Goal: Use online tool/utility: Utilize a website feature to perform a specific function

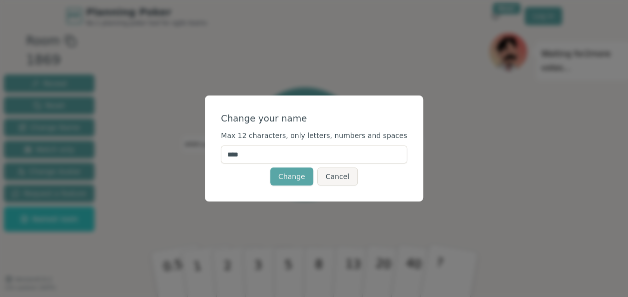
drag, startPoint x: 310, startPoint y: 161, endPoint x: 306, endPoint y: 156, distance: 6.0
click at [310, 161] on input "****" at bounding box center [314, 154] width 186 height 18
click at [302, 155] on input "****" at bounding box center [314, 154] width 186 height 18
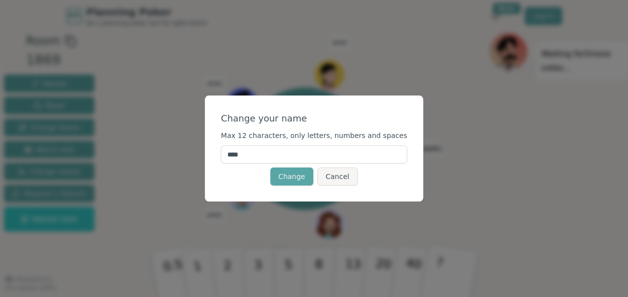
click at [272, 146] on input "****" at bounding box center [314, 154] width 186 height 18
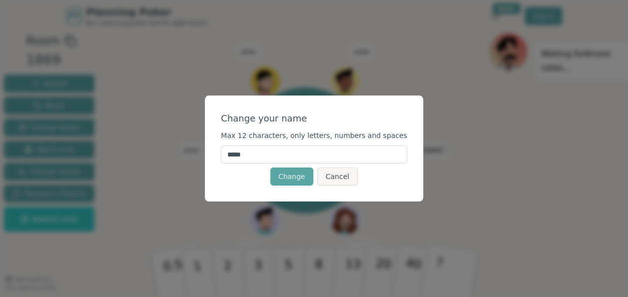
type input "*****"
click at [295, 169] on button "Change" at bounding box center [291, 176] width 43 height 18
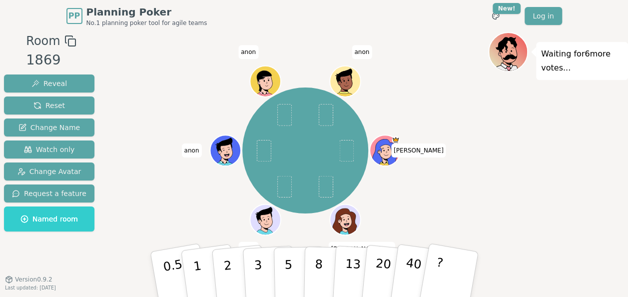
scroll to position [10, 0]
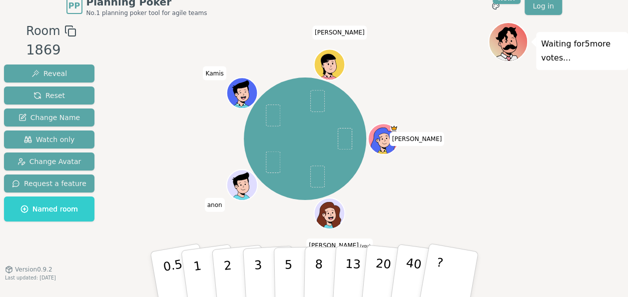
click at [327, 216] on icon at bounding box center [330, 217] width 15 height 5
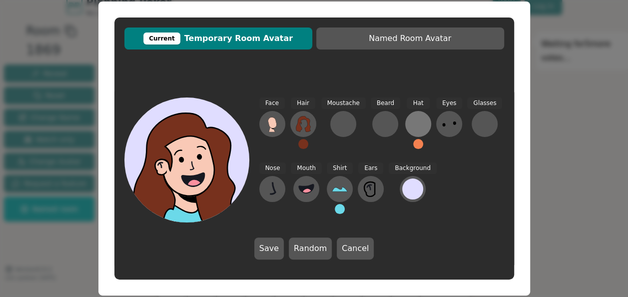
click at [410, 122] on div at bounding box center [418, 124] width 16 height 16
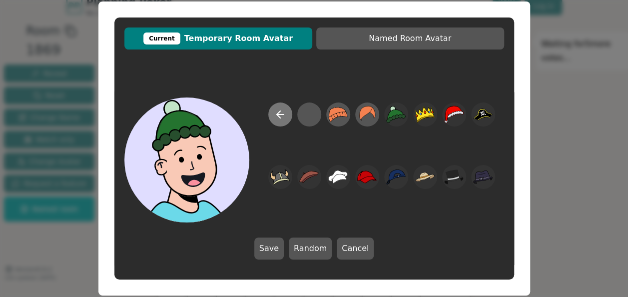
click at [279, 114] on icon at bounding box center [280, 114] width 7 height 0
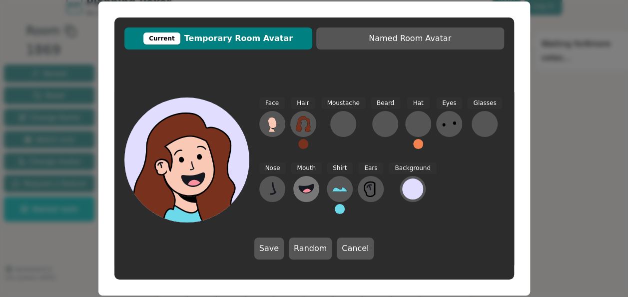
click at [307, 190] on circle at bounding box center [307, 193] width 10 height 10
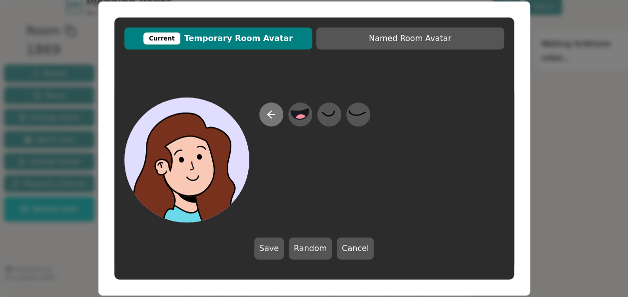
click at [264, 116] on button at bounding box center [271, 114] width 24 height 24
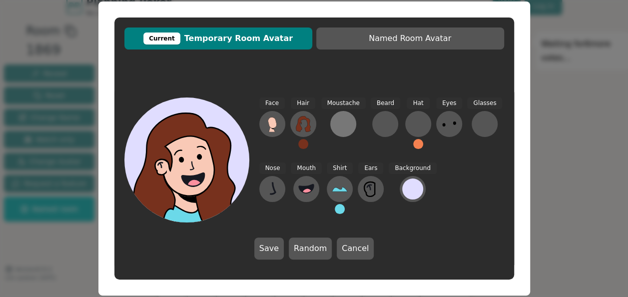
click at [342, 118] on div at bounding box center [343, 124] width 16 height 16
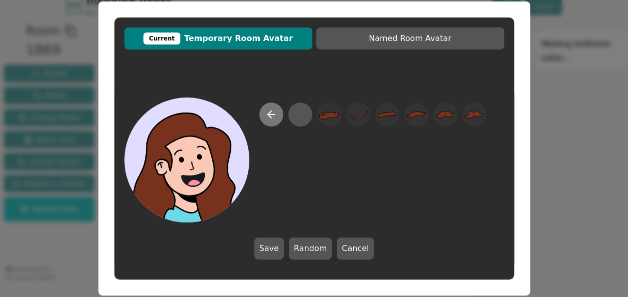
click at [271, 110] on icon at bounding box center [271, 114] width 12 height 12
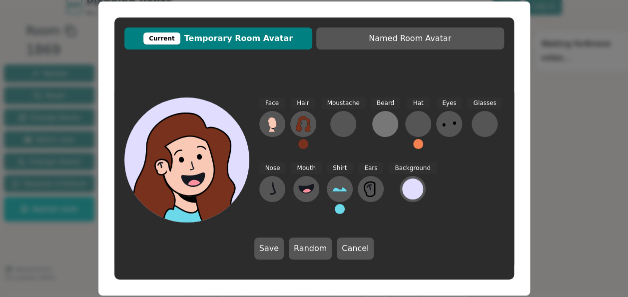
click at [387, 124] on div at bounding box center [385, 124] width 16 height 16
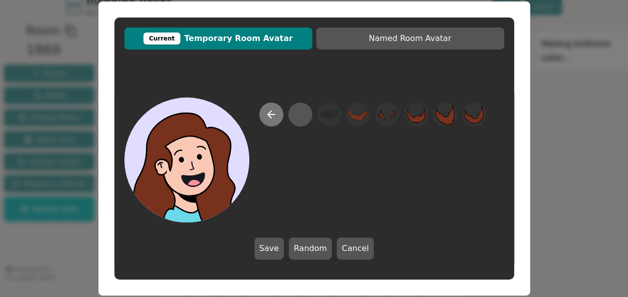
click at [265, 117] on icon at bounding box center [271, 114] width 12 height 12
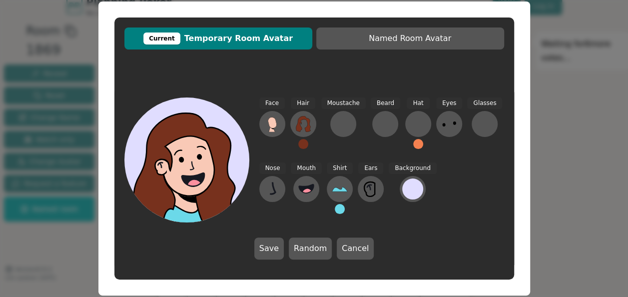
click at [346, 235] on div "Face Hair Moustache [PERSON_NAME] Hat Eyes Glasses Nose Mouth Shirt Ears Backgr…" at bounding box center [313, 178] width 399 height 182
click at [347, 240] on button "Cancel" at bounding box center [355, 248] width 37 height 22
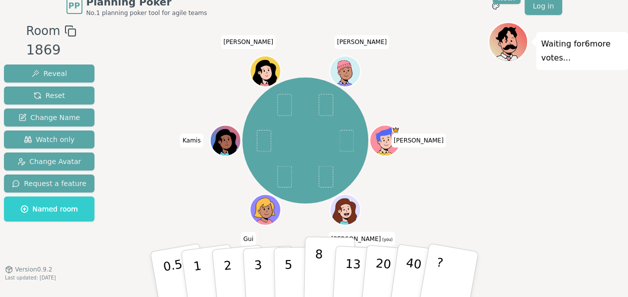
click at [320, 263] on p "8" at bounding box center [318, 274] width 8 height 54
drag, startPoint x: 347, startPoint y: 265, endPoint x: 267, endPoint y: 211, distance: 96.8
click at [347, 265] on p "13" at bounding box center [351, 273] width 18 height 55
click at [326, 268] on button "8" at bounding box center [328, 274] width 51 height 76
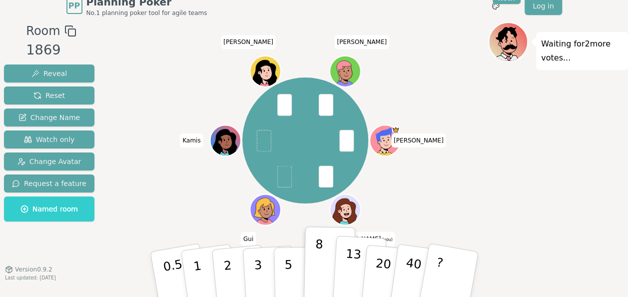
click at [345, 263] on p "13" at bounding box center [351, 273] width 18 height 55
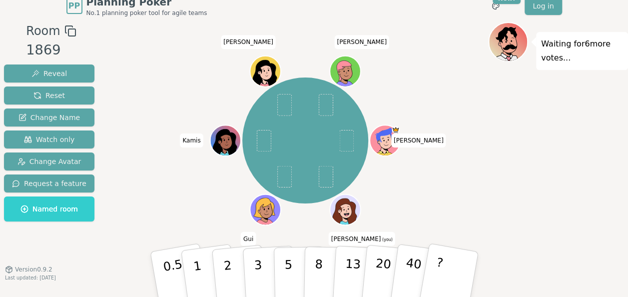
drag, startPoint x: 471, startPoint y: 198, endPoint x: 176, endPoint y: 116, distance: 305.7
click at [184, 124] on div "[PERSON_NAME] [PERSON_NAME] (you) [PERSON_NAME] [PERSON_NAME]" at bounding box center [305, 140] width 366 height 201
click at [186, 102] on div "[PERSON_NAME] [PERSON_NAME] (you) [PERSON_NAME] [PERSON_NAME]" at bounding box center [305, 140] width 366 height 201
click at [358, 271] on button "13" at bounding box center [359, 274] width 54 height 78
drag, startPoint x: 383, startPoint y: 256, endPoint x: 440, endPoint y: 188, distance: 88.2
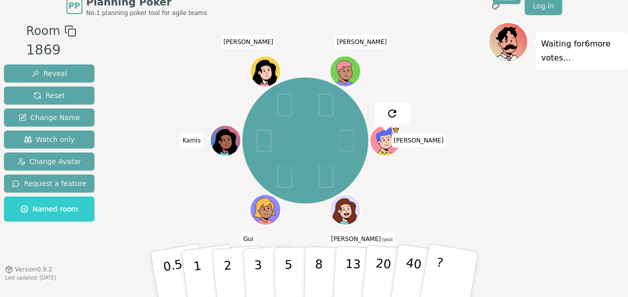
click at [383, 256] on p "20" at bounding box center [380, 283] width 20 height 55
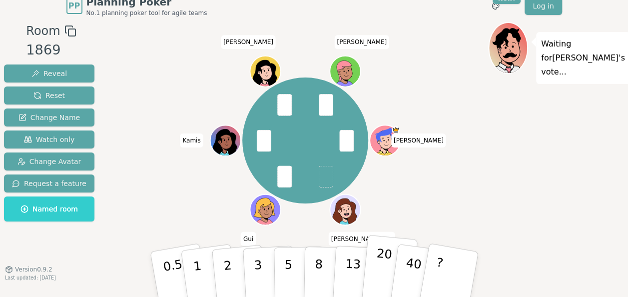
click at [372, 271] on button "20" at bounding box center [388, 274] width 57 height 79
click at [292, 270] on button "5" at bounding box center [298, 274] width 51 height 76
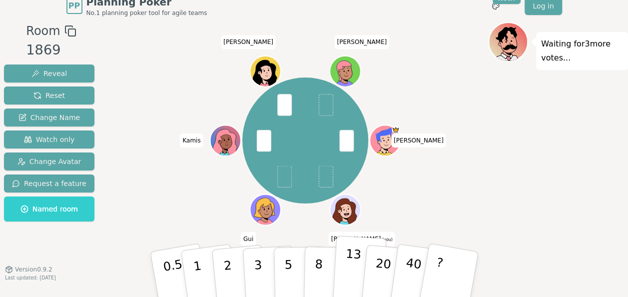
click at [355, 271] on p "13" at bounding box center [351, 273] width 18 height 55
click at [342, 281] on button "13" at bounding box center [359, 274] width 54 height 78
click at [346, 272] on p "13" at bounding box center [351, 273] width 18 height 55
